Goal: Register for event/course

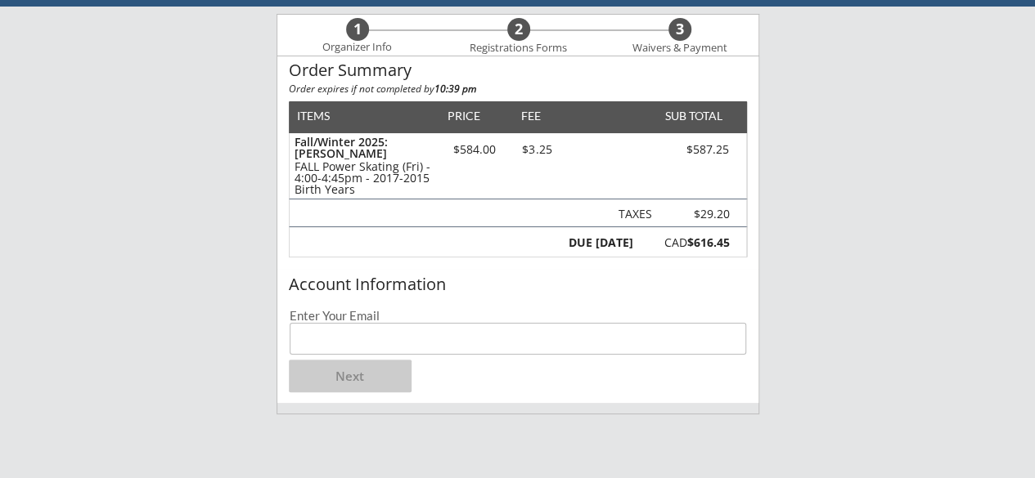
scroll to position [164, 0]
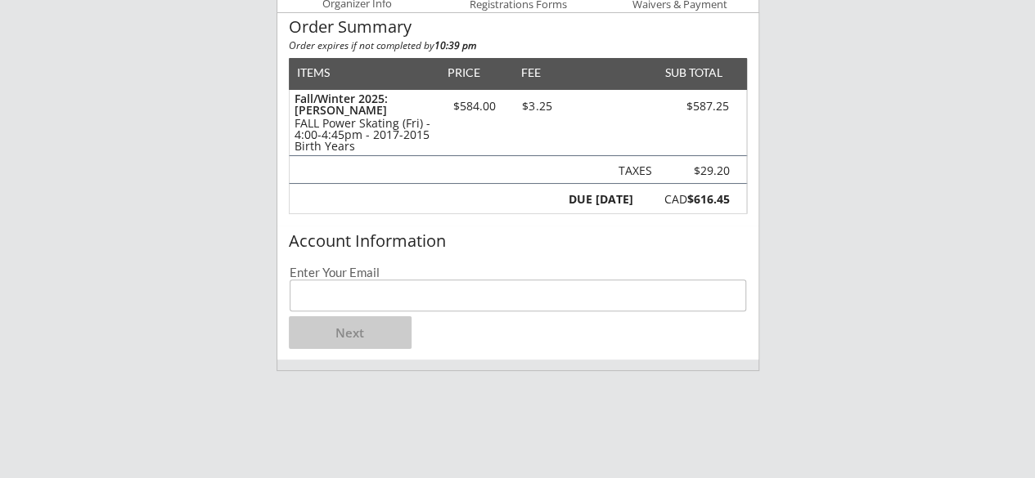
click at [370, 284] on input "email" at bounding box center [518, 296] width 457 height 32
type input "[EMAIL_ADDRESS][DOMAIN_NAME]"
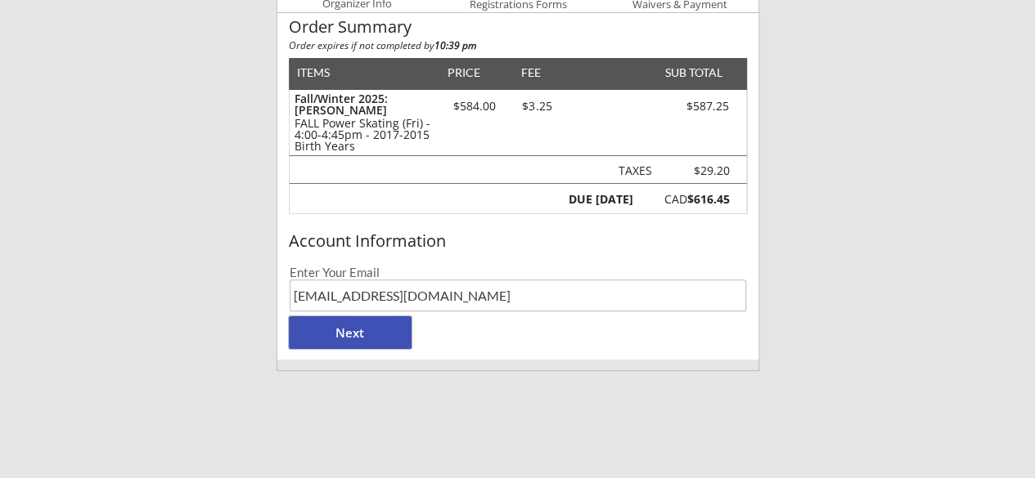
click at [352, 339] on button "Next" at bounding box center [350, 333] width 123 height 33
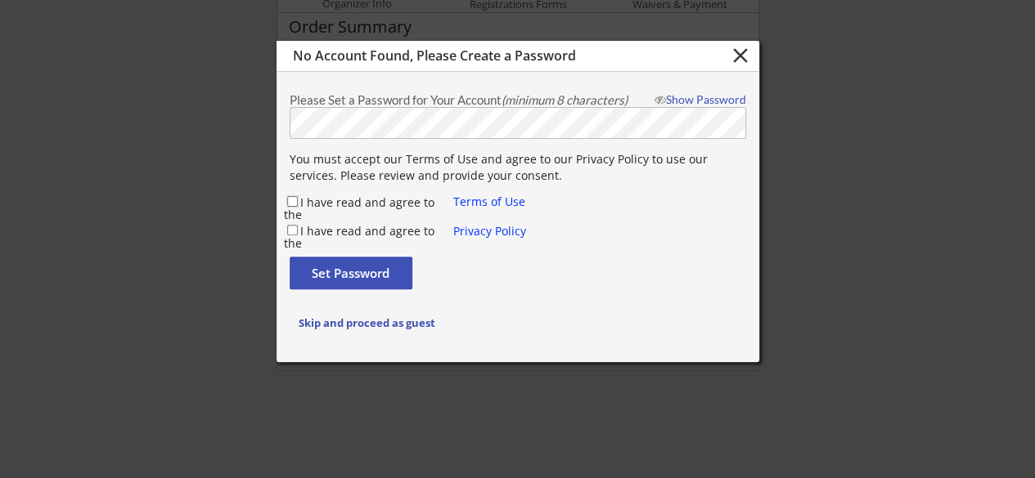
click at [287, 199] on input "I have read and agree to the" at bounding box center [292, 201] width 11 height 11
checkbox input "true"
click at [287, 232] on input "I have read and agree to the" at bounding box center [292, 230] width 11 height 11
checkbox input "true"
click at [358, 269] on button "Set Password" at bounding box center [351, 273] width 123 height 33
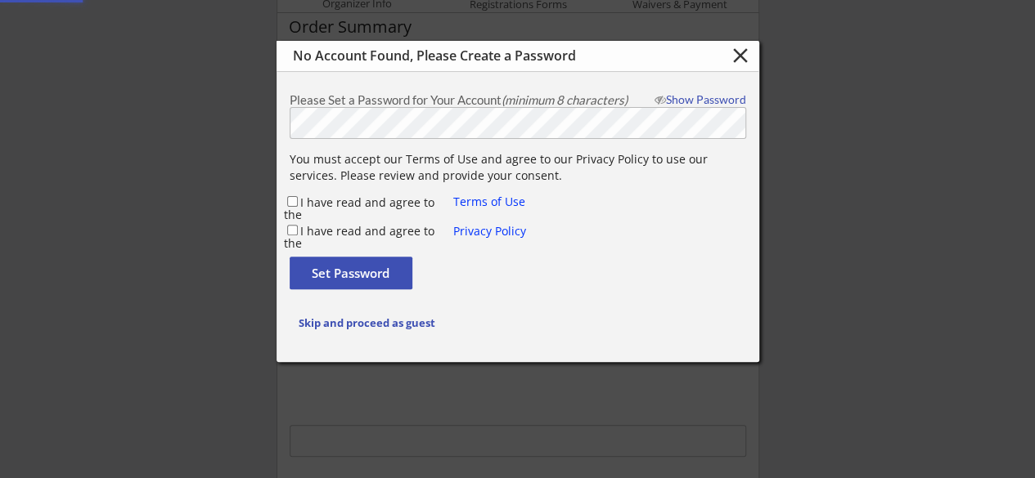
checkbox input "false"
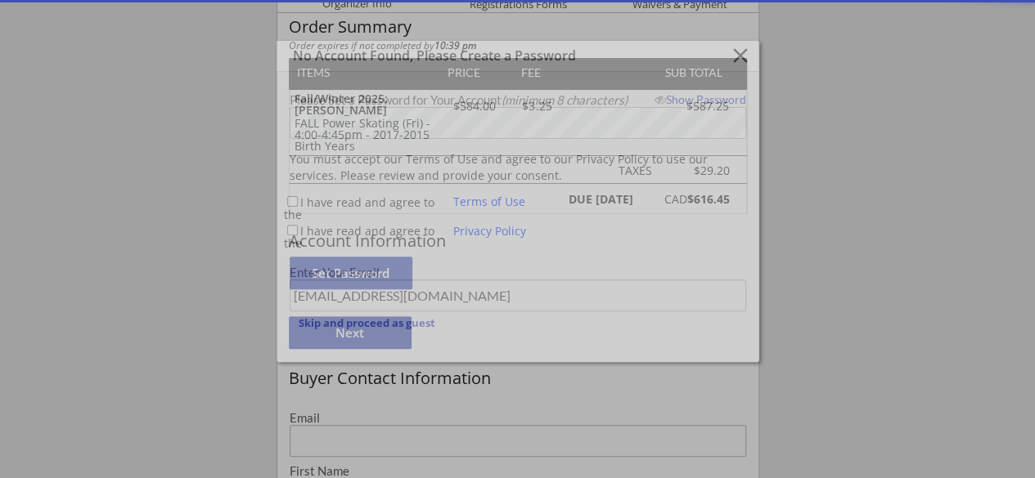
type input "[EMAIL_ADDRESS][DOMAIN_NAME]"
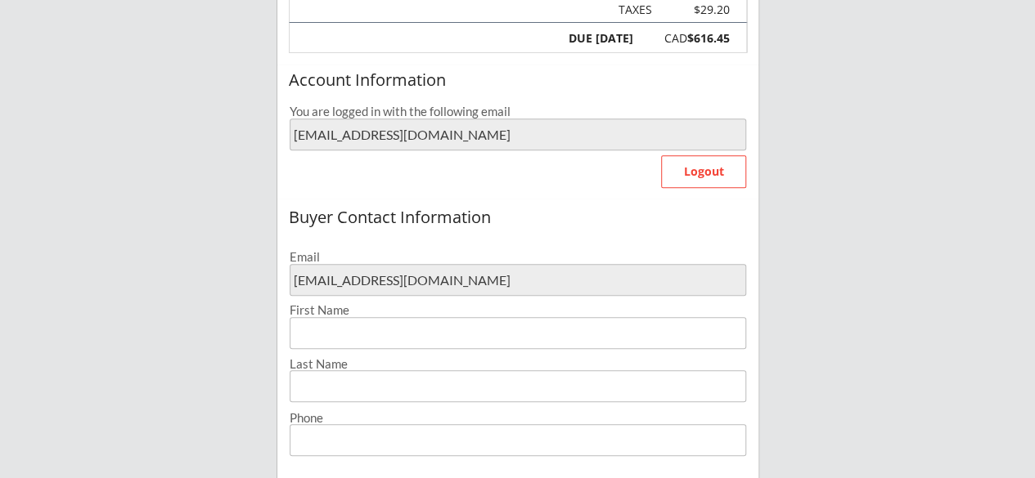
scroll to position [327, 0]
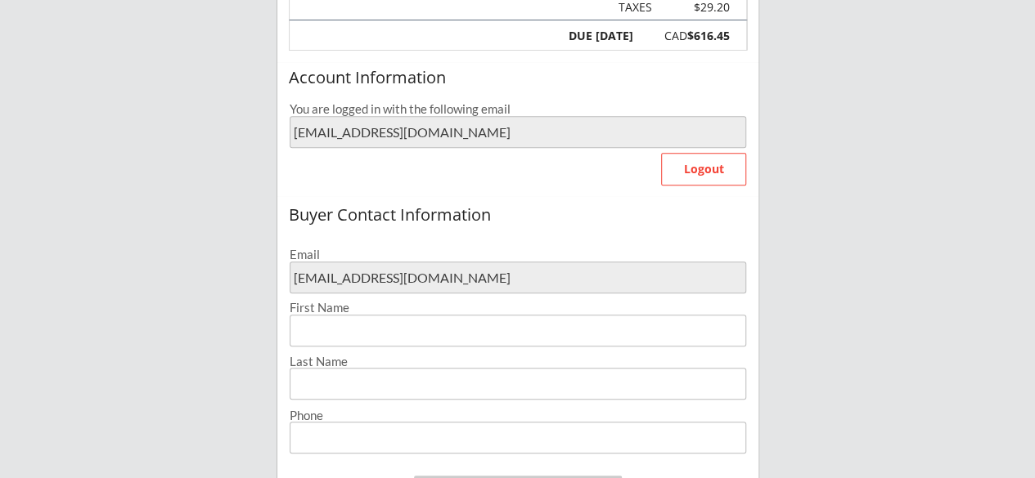
click at [440, 335] on input "input" at bounding box center [518, 331] width 456 height 32
type input "[PERSON_NAME]"
type input "[PHONE_NUMBER]"
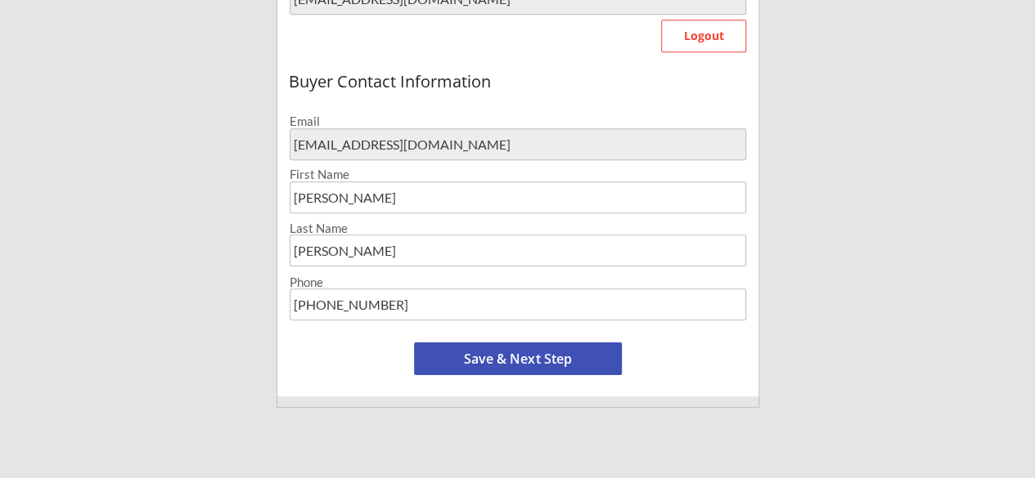
scroll to position [491, 0]
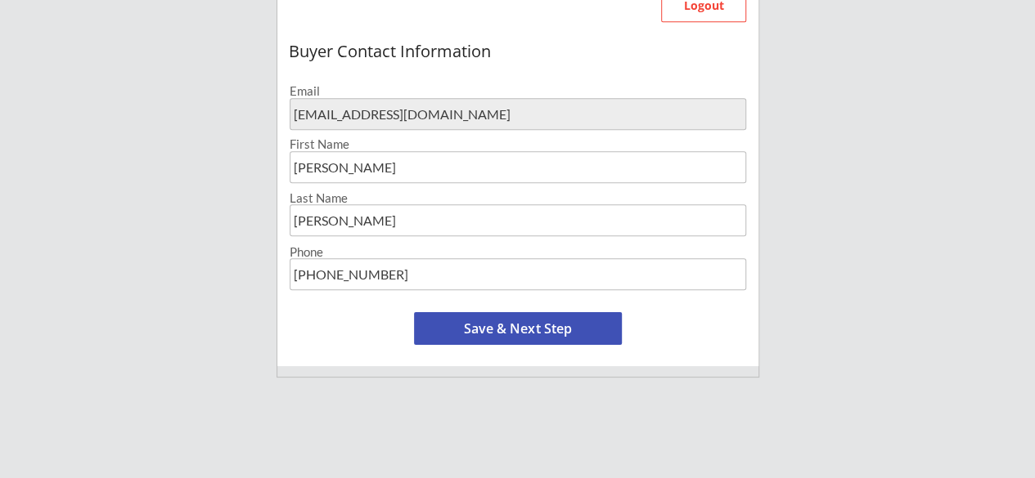
click at [537, 334] on button "Save & Next Step" at bounding box center [518, 328] width 208 height 33
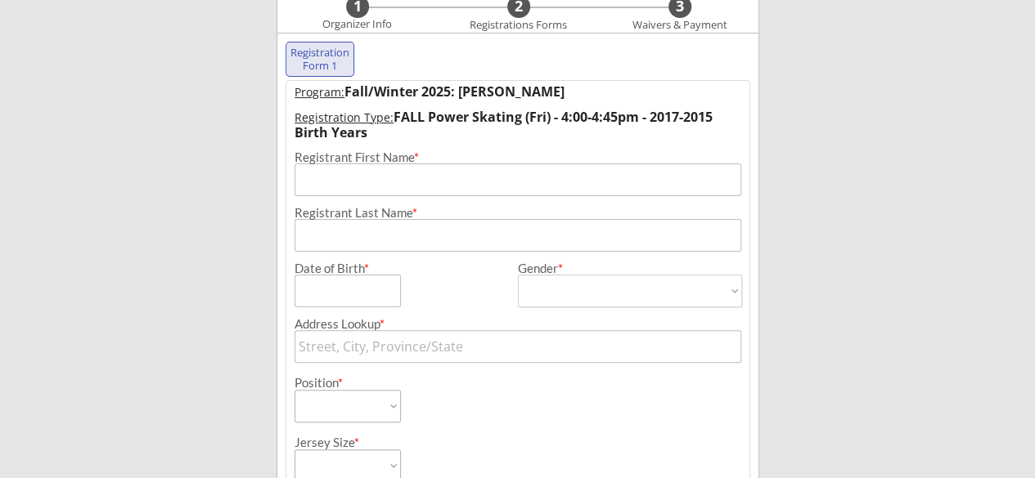
scroll to position [118, 0]
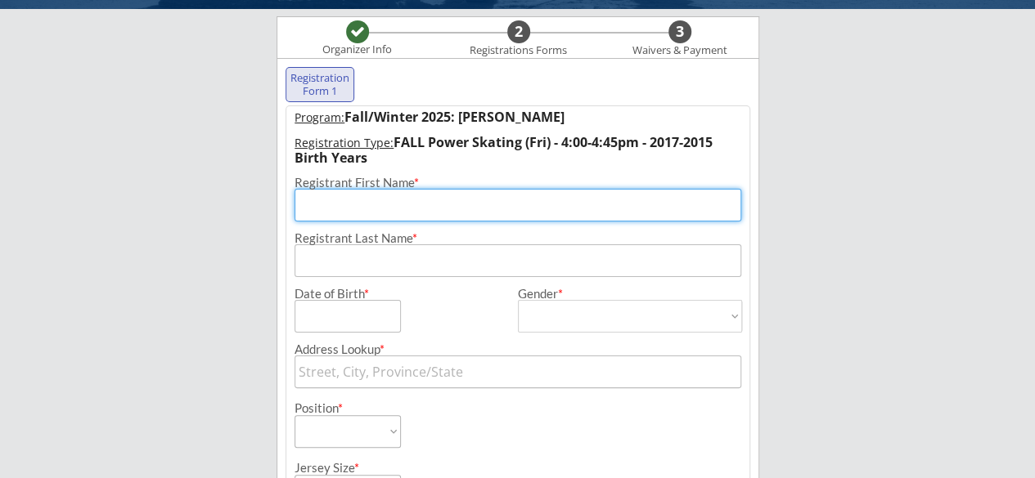
click at [405, 204] on input "input" at bounding box center [517, 205] width 447 height 33
type input "[PERSON_NAME]"
type input "Venerus"
type input "2010 [GEOGRAPHIC_DATA]"
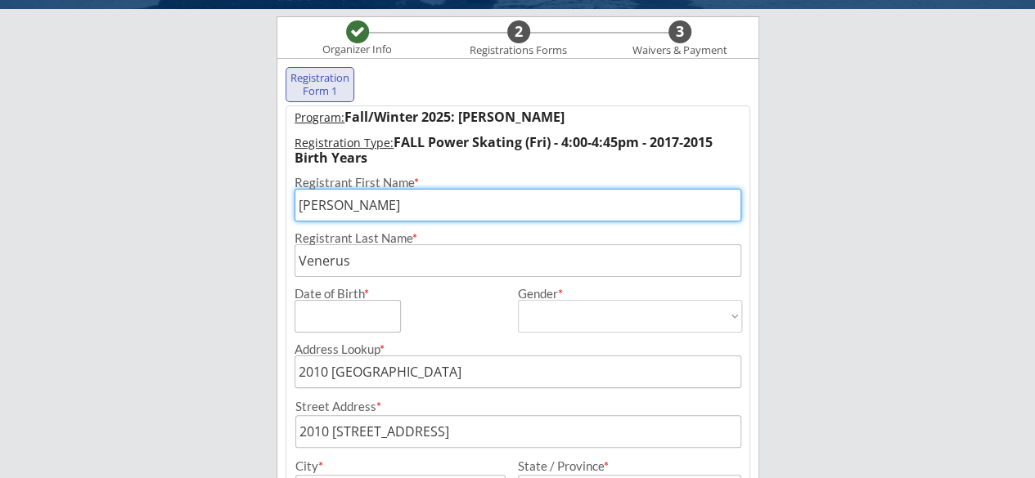
click at [370, 315] on input "input" at bounding box center [347, 316] width 106 height 33
type input "[DATE]"
click at [623, 318] on select "[DEMOGRAPHIC_DATA] [DEMOGRAPHIC_DATA]" at bounding box center [630, 316] width 224 height 33
select select ""[DEMOGRAPHIC_DATA]""
click at [518, 300] on select "[DEMOGRAPHIC_DATA] [DEMOGRAPHIC_DATA]" at bounding box center [630, 316] width 224 height 33
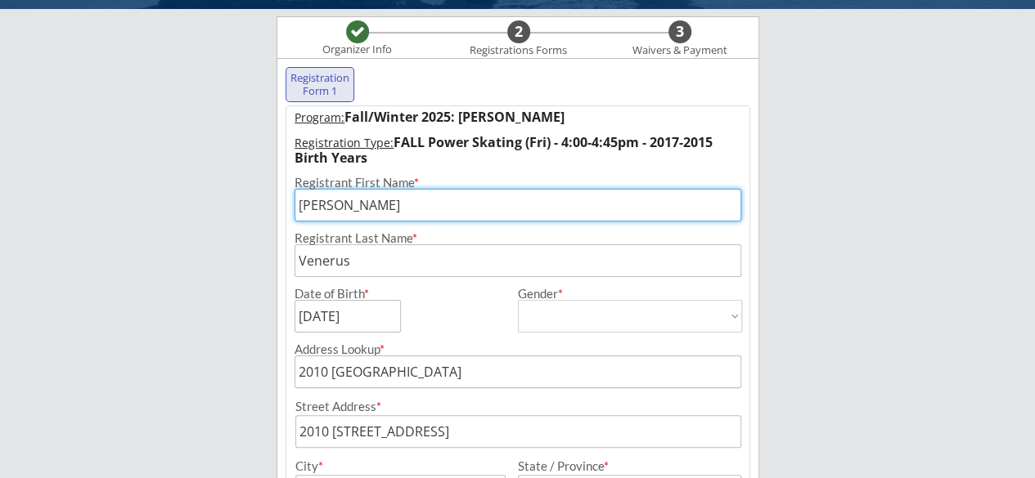
type input "[DEMOGRAPHIC_DATA]"
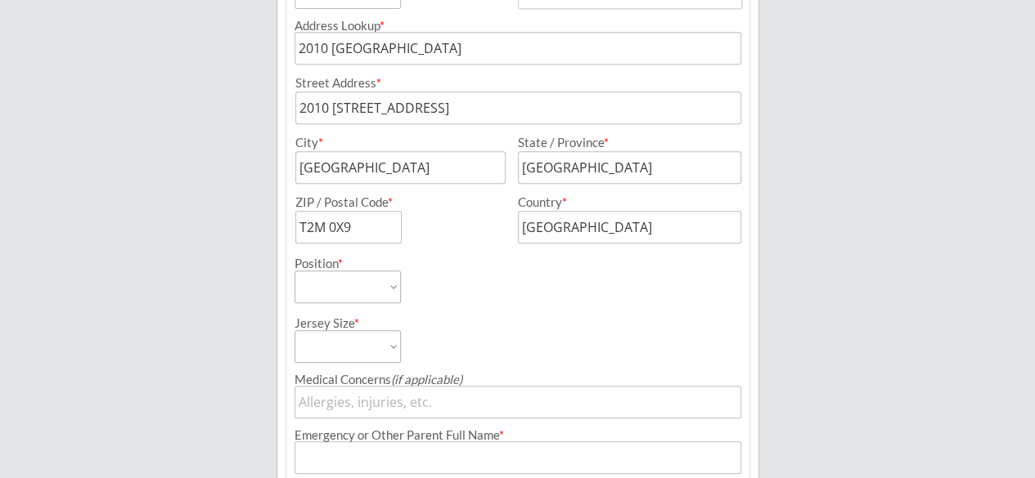
scroll to position [445, 0]
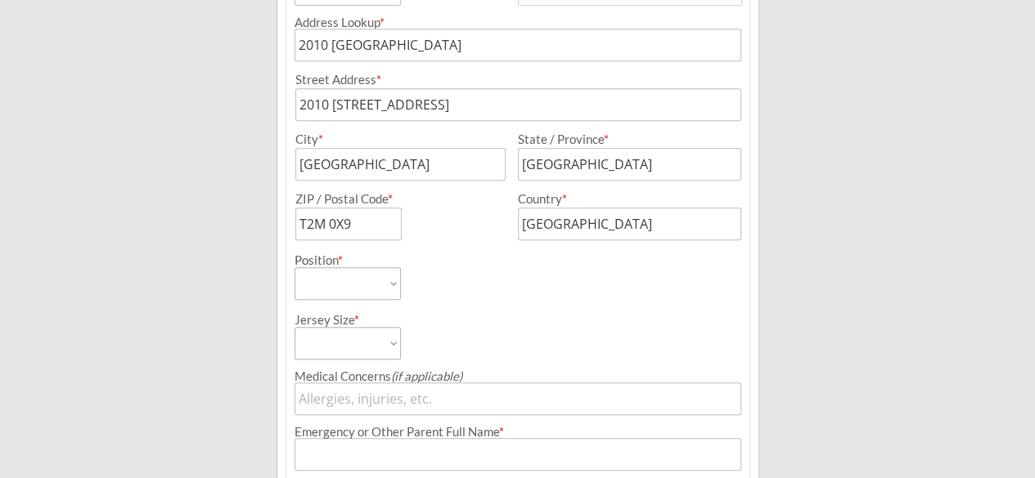
click at [378, 281] on select "Forward Defense Goalie" at bounding box center [347, 283] width 106 height 33
select select ""Goalie""
click at [294, 267] on select "Forward Defense Goalie" at bounding box center [347, 283] width 106 height 33
click at [388, 344] on select "Youth S Youth M Youth L Youth XL Adult S Adult M Adult L Adult XL" at bounding box center [347, 343] width 106 height 33
select select ""Youth L""
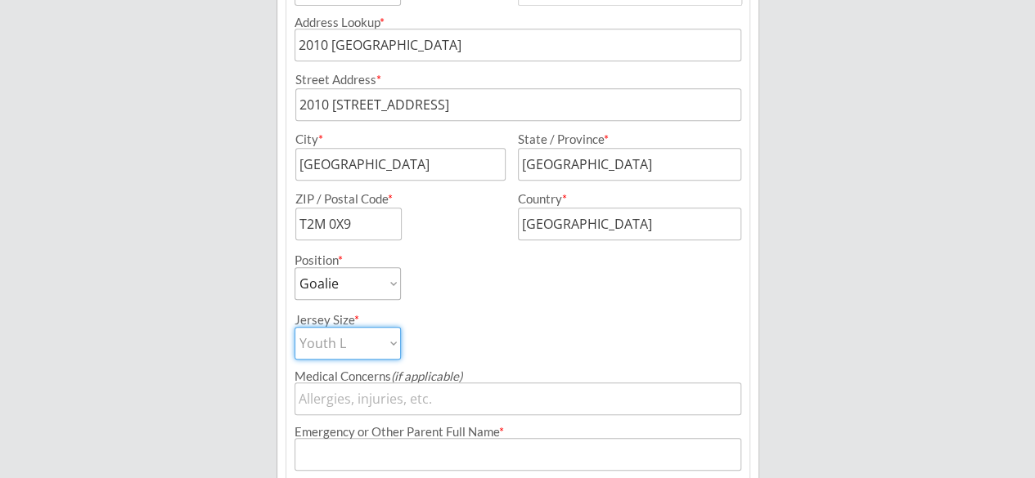
click at [294, 327] on select "Youth S Youth M Youth L Youth XL Adult S Adult M Adult L Adult XL" at bounding box center [347, 343] width 106 height 33
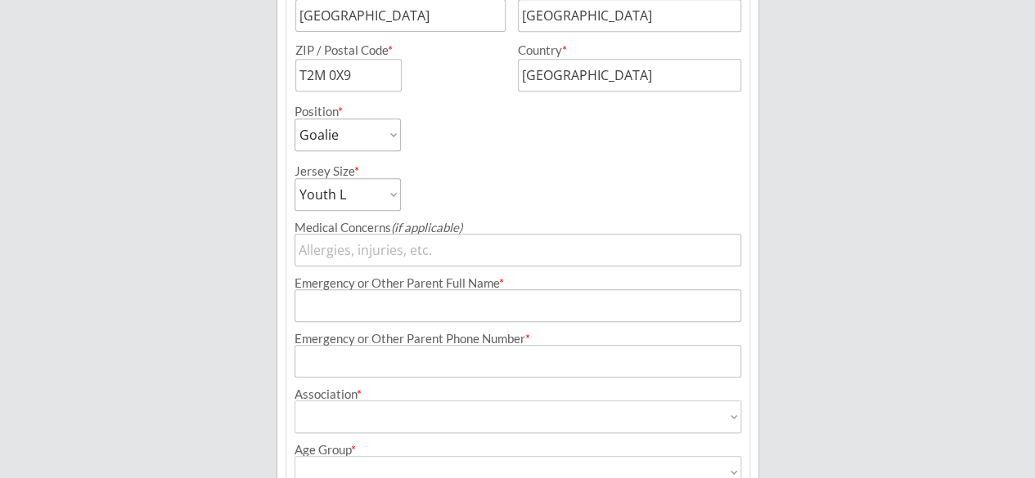
scroll to position [609, 0]
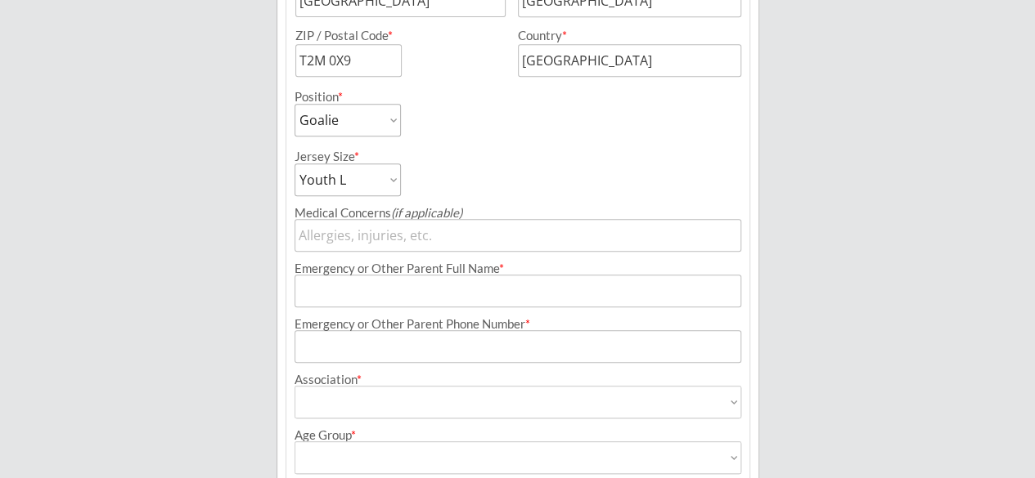
click at [430, 290] on input "input" at bounding box center [517, 291] width 447 height 33
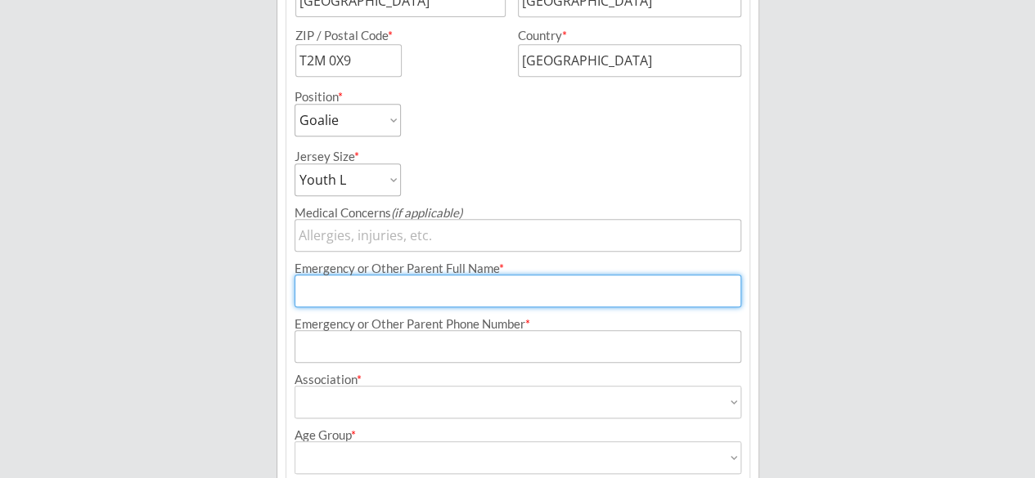
type input "[PERSON_NAME]"
type input "[PHONE_NUMBER]"
click at [534, 412] on select "Airdrie Blackfoot Hockey Association Bow River Bruins Bow Valley Hockey Society…" at bounding box center [517, 402] width 447 height 33
select select ""Northwest Warriors""
click at [294, 386] on select "Airdrie Blackfoot Hockey Association Bow River Bruins Bow Valley Hockey Society…" at bounding box center [517, 402] width 447 height 33
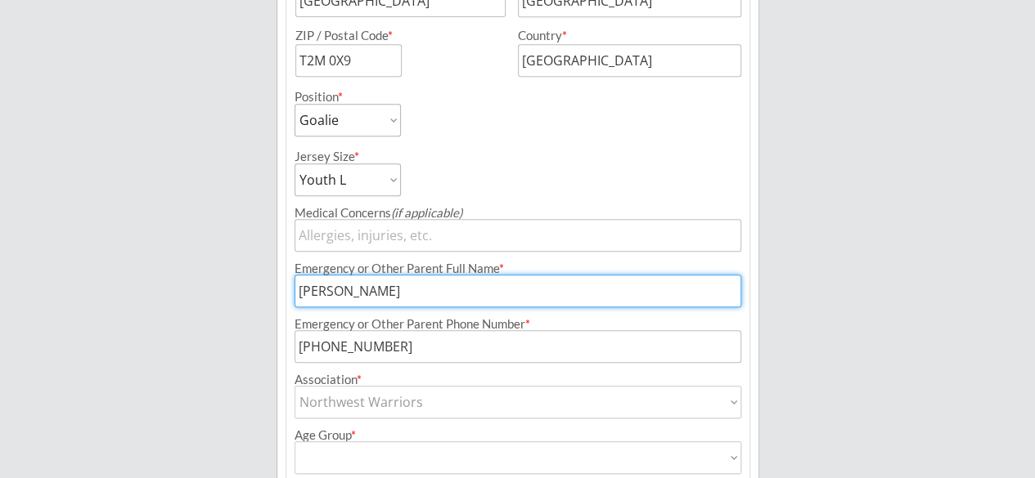
type input "Northwest Warriors"
click at [563, 453] on select "House League U7 U9 U11 U13 U15 U16 U18 U21 College/University Active Start U10 …" at bounding box center [517, 458] width 447 height 33
select select ""U11""
click at [294, 442] on select "House League U7 U9 U11 U13 U15 U16 U18 U21 College/University Active Start U10 …" at bounding box center [517, 458] width 447 height 33
type input "U11"
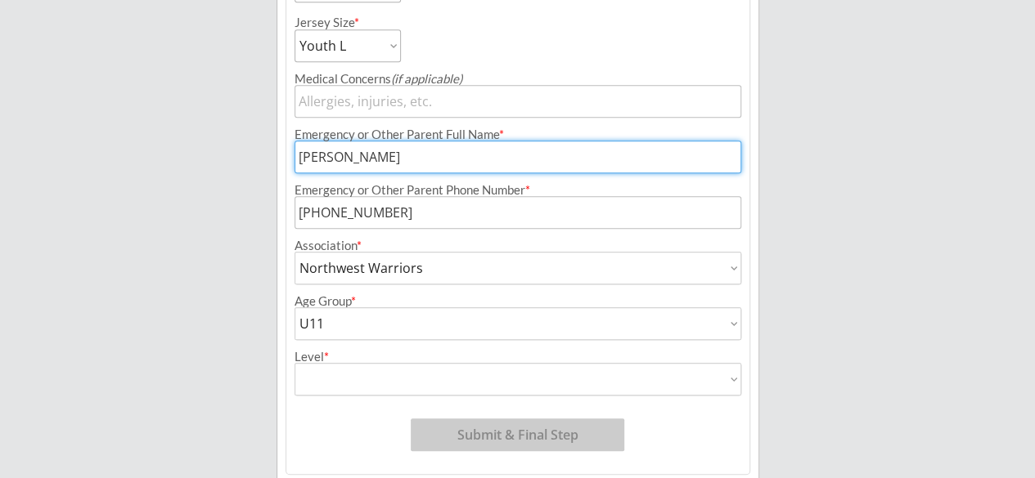
scroll to position [772, 0]
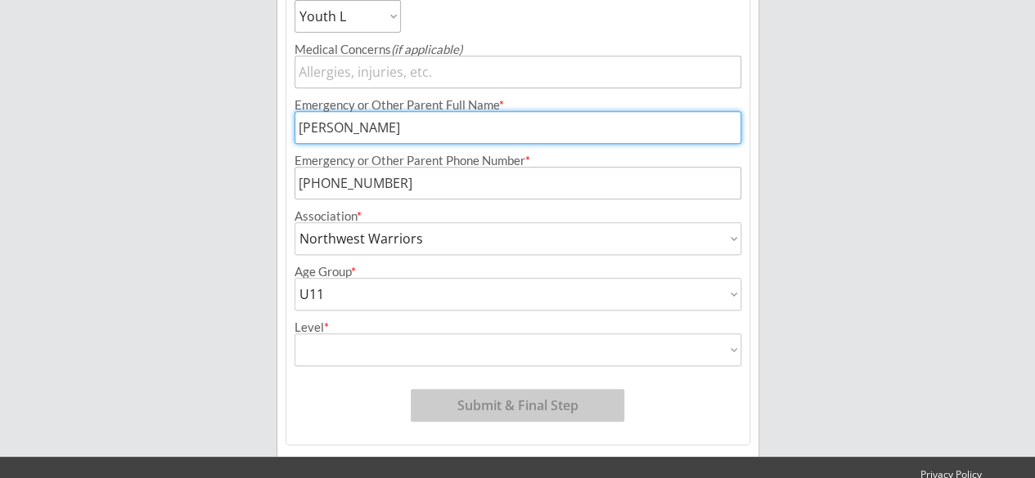
click at [626, 351] on select "Division 1 Division 2 Division 3 Division 4 Division 5 Division 6 Division 7 AA…" at bounding box center [517, 350] width 447 height 33
select select ""Not Applicable ""
click at [294, 334] on select "Division 1 Division 2 Division 3 Division 4 Division 5 Division 6 Division 7 AA…" at bounding box center [517, 350] width 447 height 33
type input "Not Applicable"
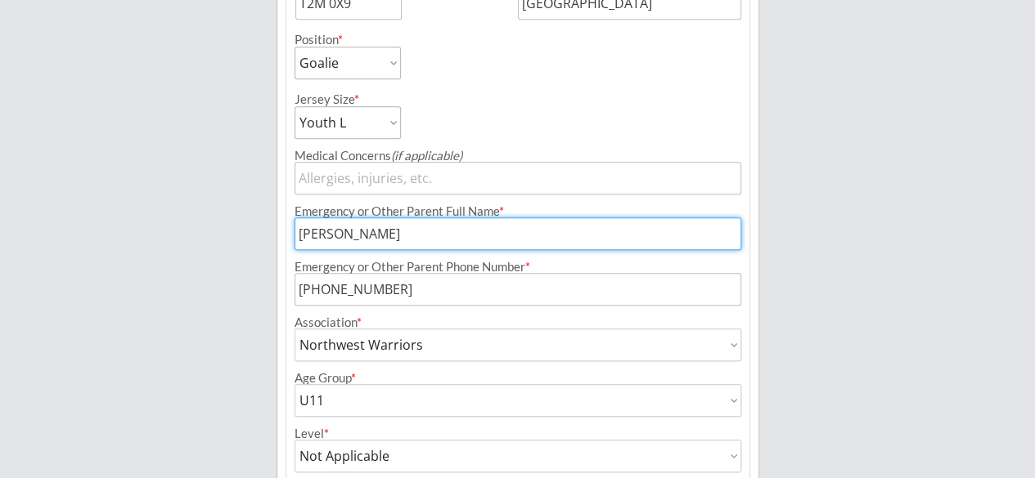
scroll to position [609, 0]
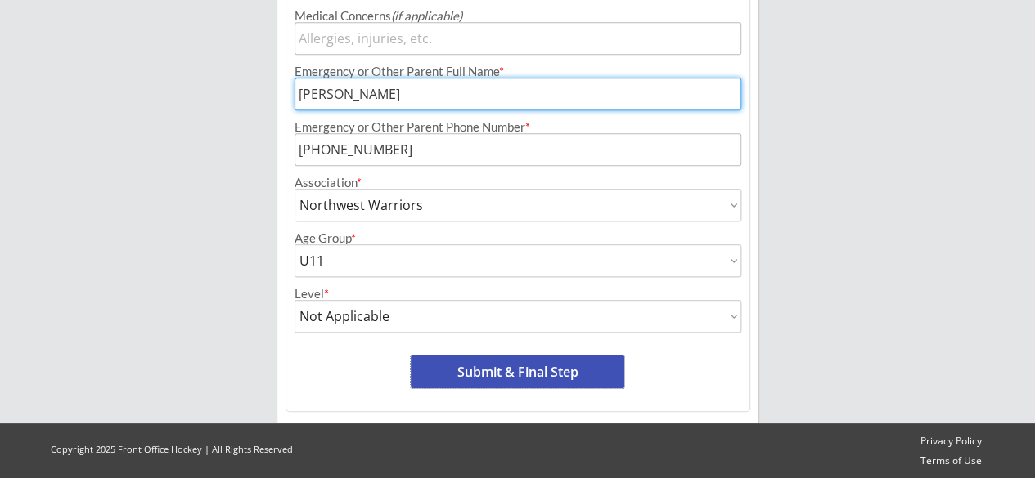
click at [522, 370] on button "Submit & Final Step" at bounding box center [517, 372] width 213 height 33
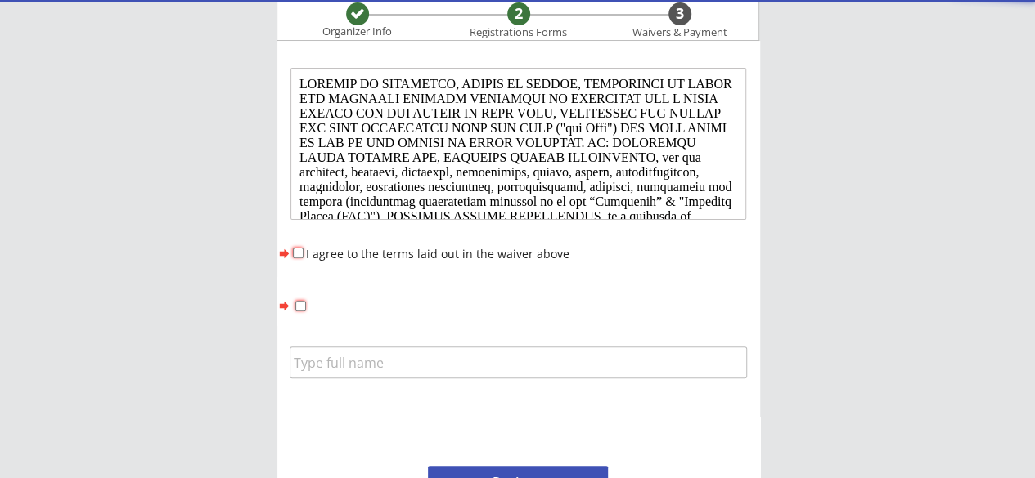
scroll to position [0, 0]
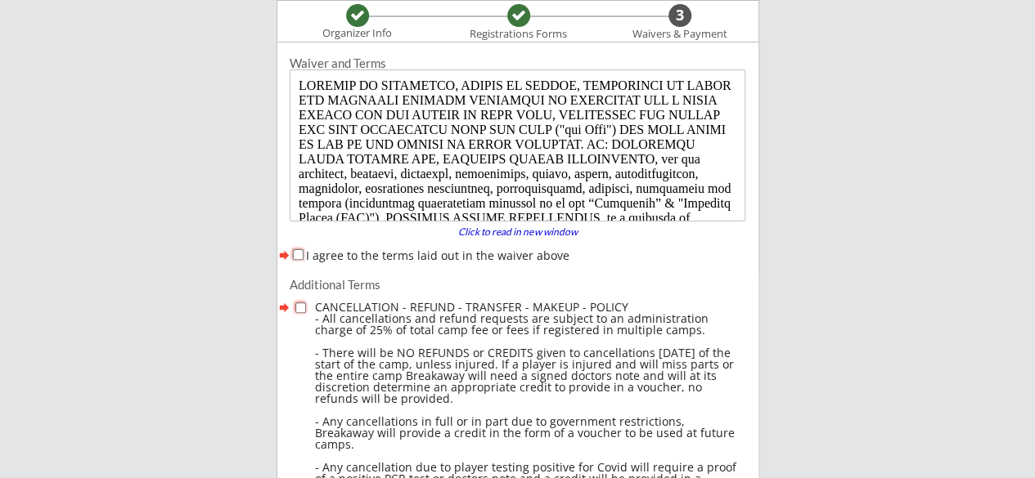
click at [297, 254] on input "I agree to the terms laid out in the waiver above" at bounding box center [298, 254] width 11 height 11
checkbox input "true"
click at [300, 306] on input "checkbox" at bounding box center [300, 308] width 11 height 11
checkbox input "true"
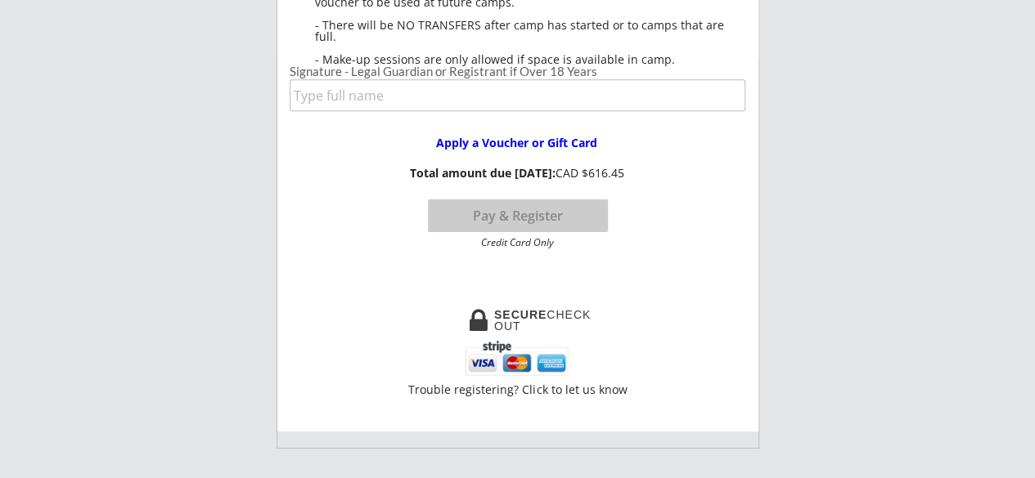
scroll to position [625, 0]
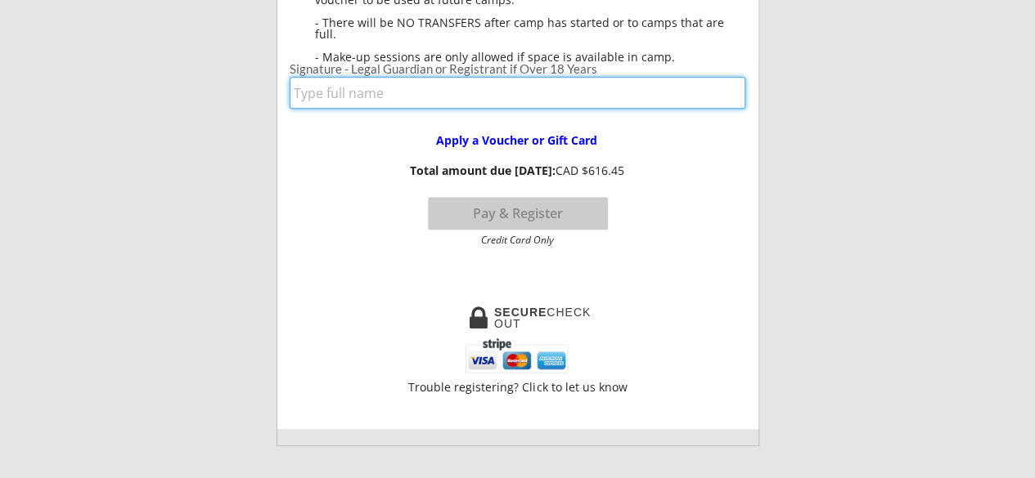
click at [447, 100] on input "input" at bounding box center [518, 93] width 456 height 32
type input "[PERSON_NAME]"
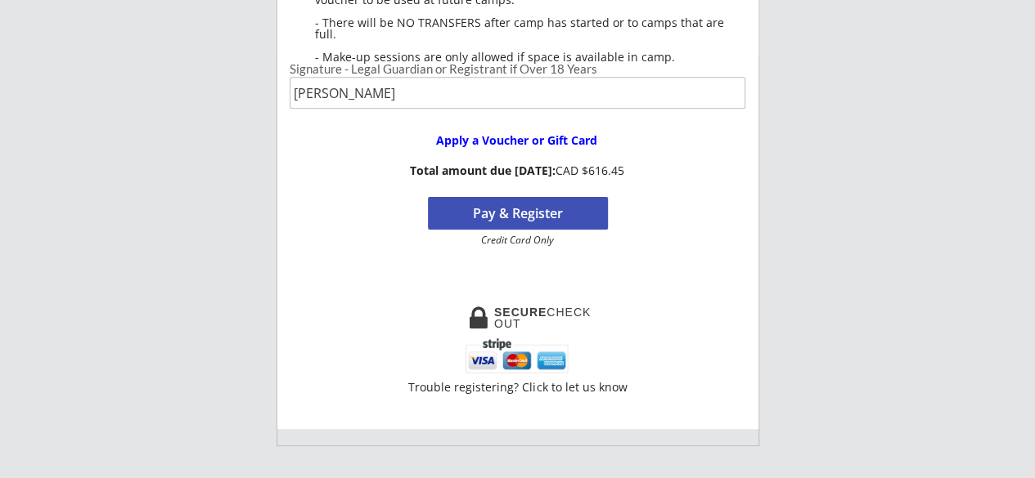
click at [536, 210] on button "Pay & Register" at bounding box center [518, 213] width 180 height 33
